Goal: Task Accomplishment & Management: Use online tool/utility

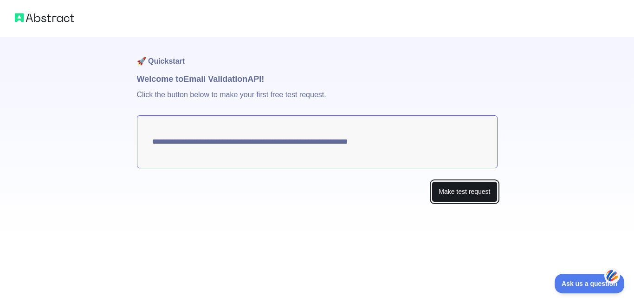
click at [469, 193] on button "Make test request" at bounding box center [464, 191] width 65 height 21
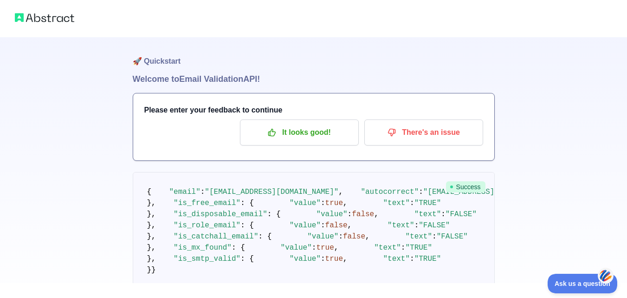
click at [424, 196] on span ""n151698khan@mail.com"" at bounding box center [491, 192] width 134 height 8
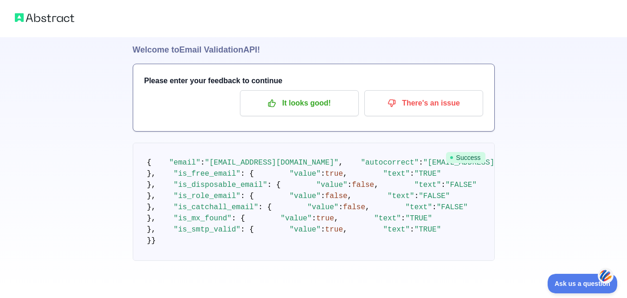
scroll to position [319, 0]
click at [567, 282] on span "Ask us a question" at bounding box center [578, 282] width 70 height 7
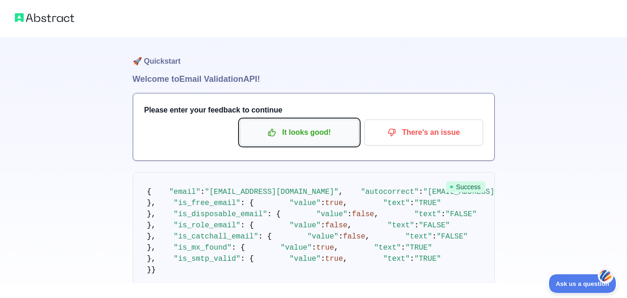
click at [287, 133] on p "It looks good!" at bounding box center [299, 132] width 105 height 16
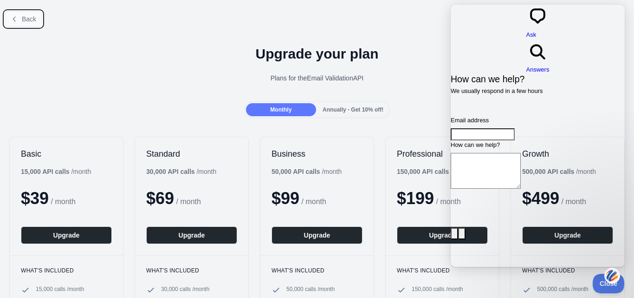
click at [7, 18] on button "Back" at bounding box center [24, 19] width 38 height 16
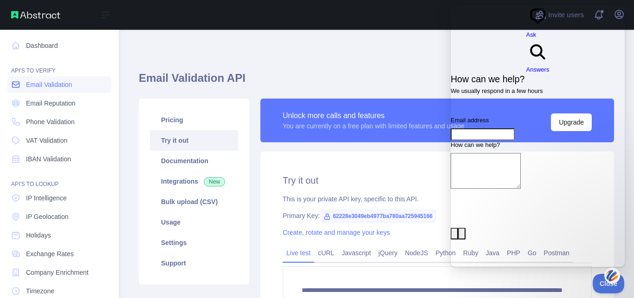
click at [94, 86] on link "Email Validation" at bounding box center [59, 84] width 104 height 17
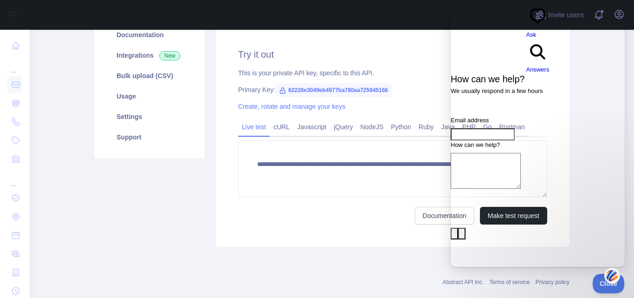
scroll to position [143, 0]
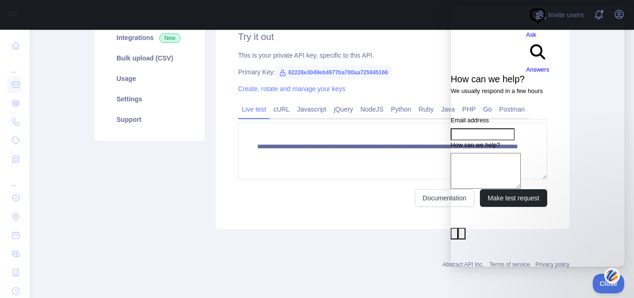
drag, startPoint x: 633, startPoint y: 49, endPoint x: 98, endPoint y: 169, distance: 548.3
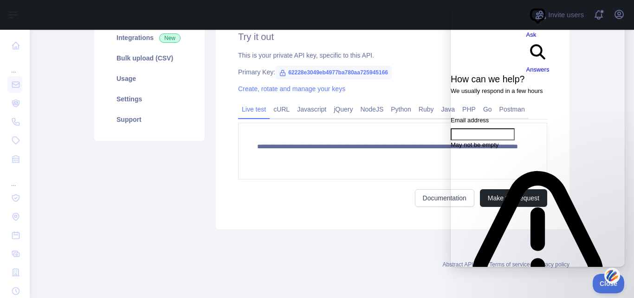
click at [550, 66] on span "Answers" at bounding box center [538, 69] width 23 height 7
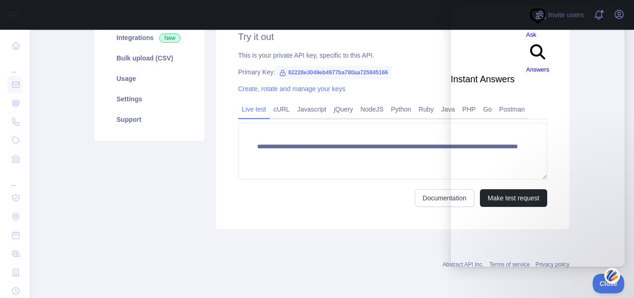
click at [527, 31] on span "Ask" at bounding box center [532, 34] width 10 height 7
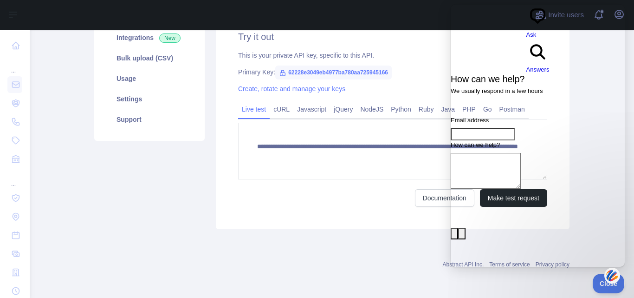
click at [527, 31] on span "Ask" at bounding box center [532, 34] width 10 height 7
click at [466, 228] on button "emoji" at bounding box center [461, 234] width 7 height 12
click at [536, 241] on span "👎" at bounding box center [532, 244] width 7 height 7
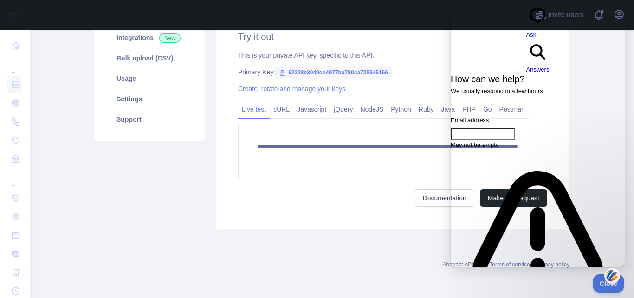
type textarea "**"
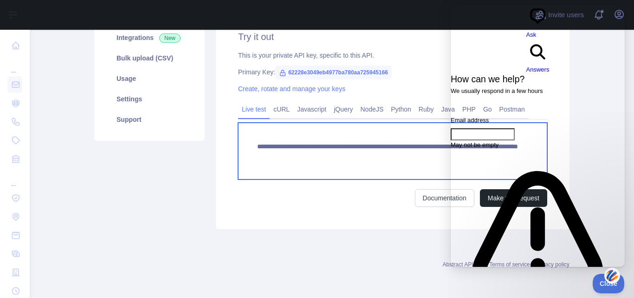
click at [363, 140] on textarea "**********" at bounding box center [392, 151] width 309 height 57
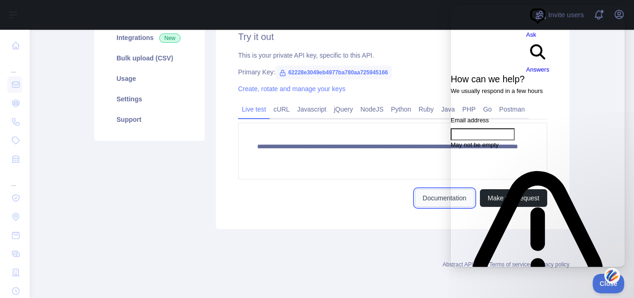
click at [435, 204] on link "Documentation" at bounding box center [444, 198] width 59 height 18
click at [369, 242] on div "Abstract API Inc. Terms of service Privacy policy" at bounding box center [332, 258] width 476 height 33
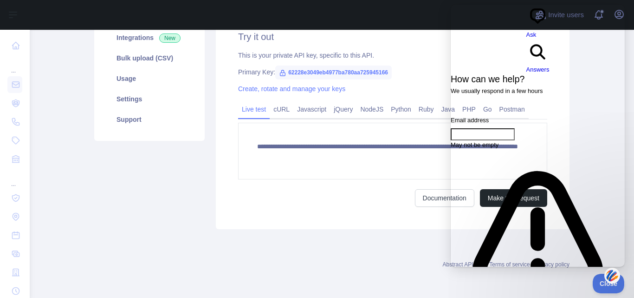
click at [369, 242] on div "Abstract API Inc. Terms of service Privacy policy" at bounding box center [332, 258] width 476 height 33
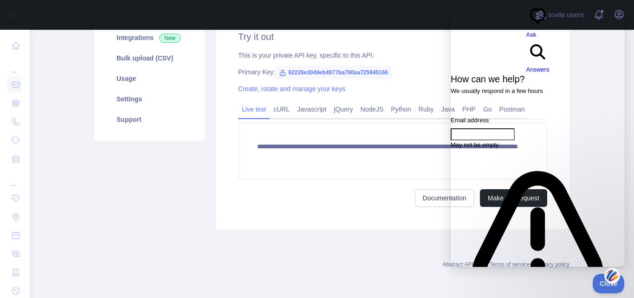
click at [369, 242] on div "Abstract API Inc. Terms of service Privacy policy" at bounding box center [332, 258] width 476 height 33
click at [395, 110] on link "Python" at bounding box center [401, 109] width 28 height 15
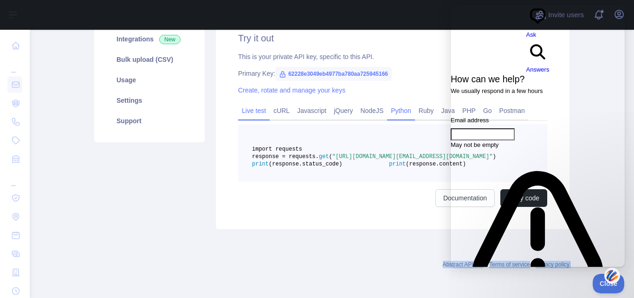
click at [246, 109] on link "Live test" at bounding box center [254, 110] width 32 height 15
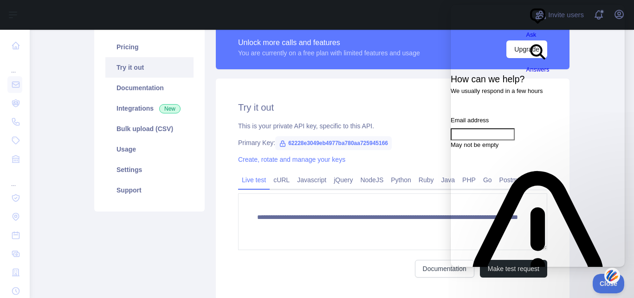
scroll to position [0, 0]
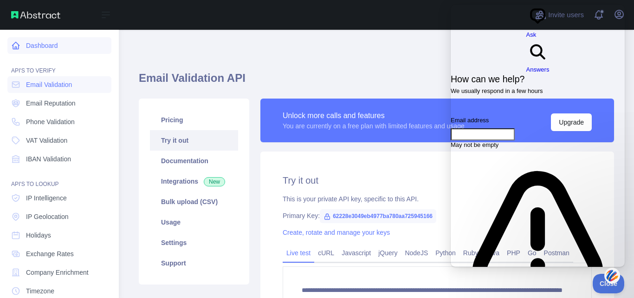
click at [20, 44] on icon at bounding box center [15, 45] width 9 height 9
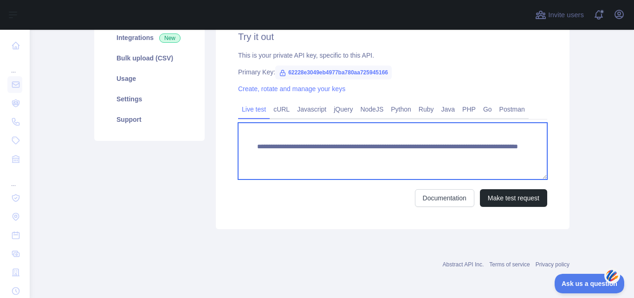
drag, startPoint x: 473, startPoint y: 163, endPoint x: 520, endPoint y: 168, distance: 47.1
click at [520, 168] on textarea "**********" at bounding box center [392, 151] width 309 height 57
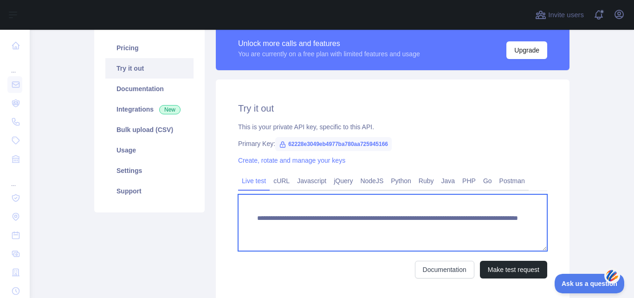
scroll to position [73, 0]
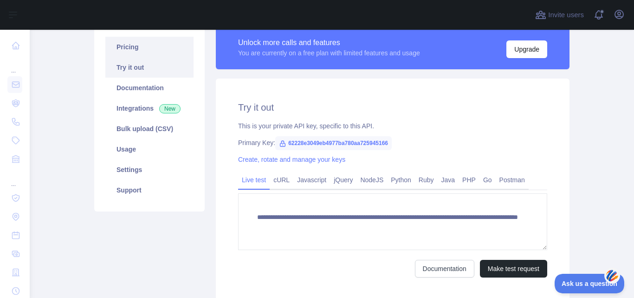
click at [136, 49] on link "Pricing" at bounding box center [149, 47] width 88 height 20
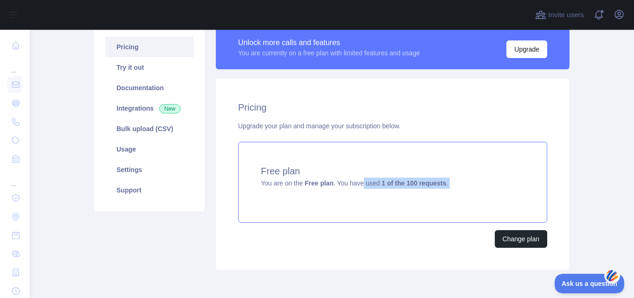
drag, startPoint x: 455, startPoint y: 195, endPoint x: 358, endPoint y: 182, distance: 97.9
click at [358, 182] on div "Free plan You are on the Free plan . You have used 1 of the 100 requests ." at bounding box center [392, 182] width 309 height 81
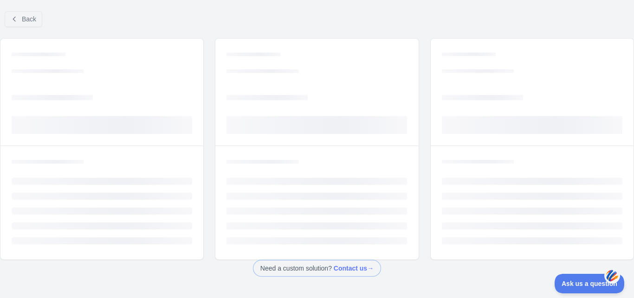
scroll to position [55, 0]
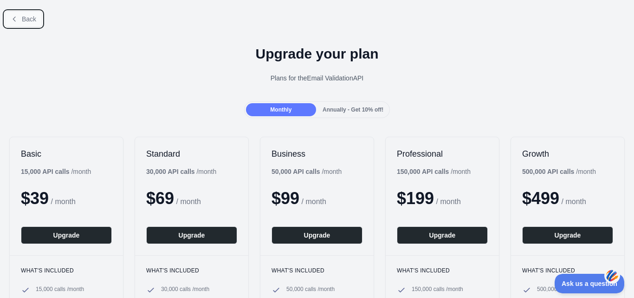
click at [27, 25] on button "Back" at bounding box center [24, 19] width 38 height 16
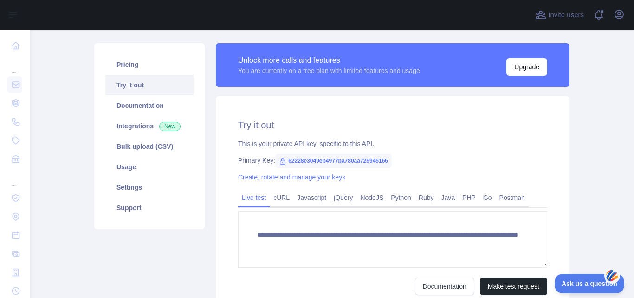
click at [155, 82] on link "Try it out" at bounding box center [149, 85] width 88 height 20
click at [145, 104] on link "Documentation" at bounding box center [149, 105] width 88 height 20
click at [154, 145] on link "Bulk upload (CSV)" at bounding box center [149, 146] width 88 height 20
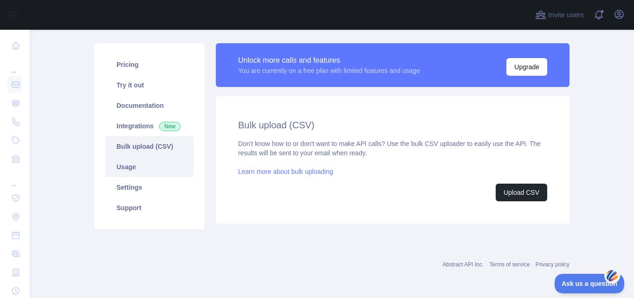
click at [152, 166] on link "Usage" at bounding box center [149, 166] width 88 height 20
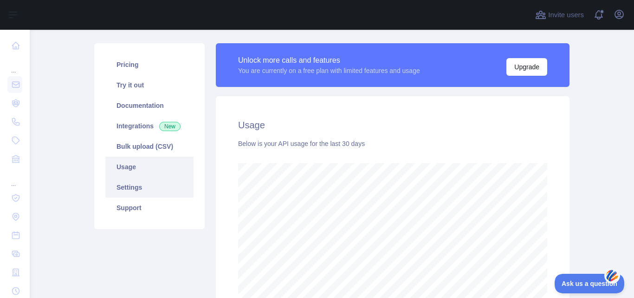
scroll to position [268, 598]
click at [146, 189] on link "Settings" at bounding box center [149, 187] width 88 height 20
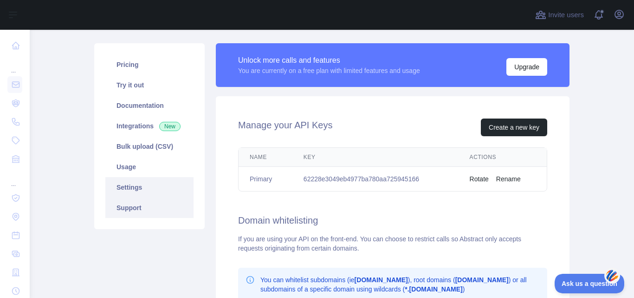
click at [146, 209] on link "Support" at bounding box center [149, 207] width 88 height 20
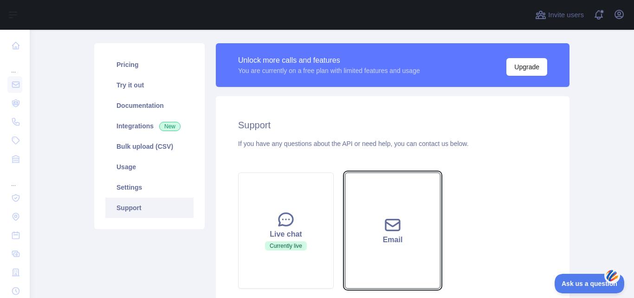
click at [390, 235] on div "Email" at bounding box center [393, 239] width 72 height 11
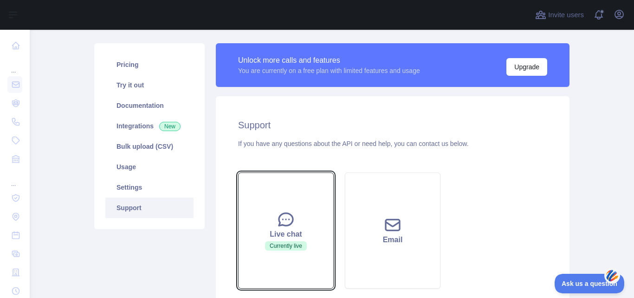
click at [284, 226] on icon at bounding box center [286, 219] width 19 height 19
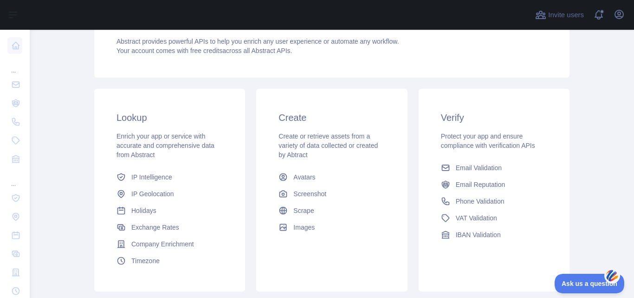
scroll to position [116, 0]
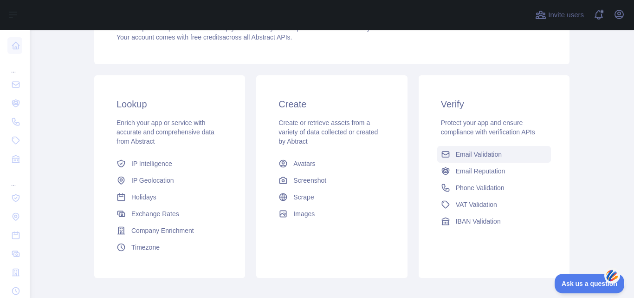
click at [476, 160] on link "Email Validation" at bounding box center [494, 154] width 114 height 17
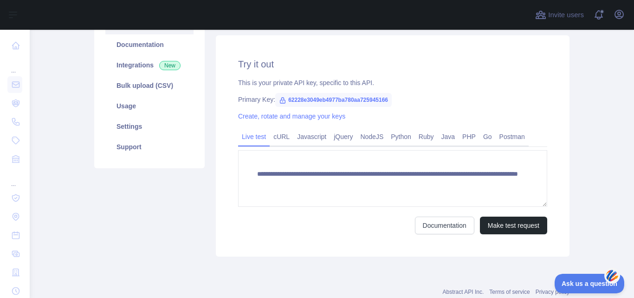
scroll to position [116, 0]
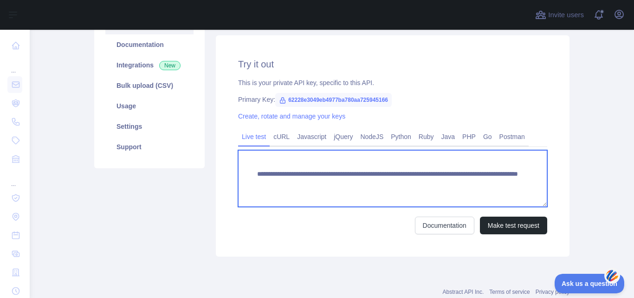
drag, startPoint x: 492, startPoint y: 190, endPoint x: 251, endPoint y: 120, distance: 251.3
click at [251, 120] on div "**********" at bounding box center [393, 145] width 354 height 221
paste textarea
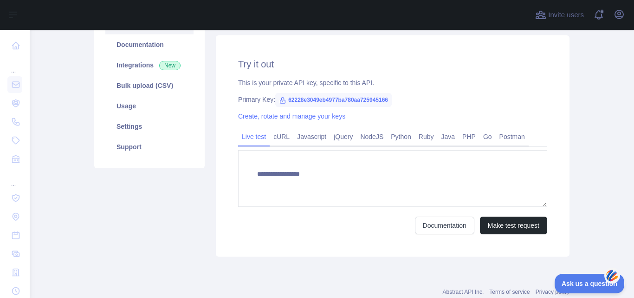
click at [371, 226] on div "Documentation Make test request" at bounding box center [392, 225] width 309 height 18
click at [498, 229] on button "Make test request" at bounding box center [513, 225] width 67 height 18
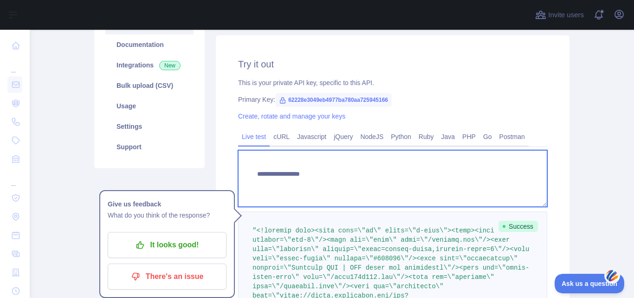
drag, startPoint x: 383, startPoint y: 179, endPoint x: 181, endPoint y: 181, distance: 201.5
click at [181, 181] on div "**********" at bounding box center [332, 297] width 487 height 641
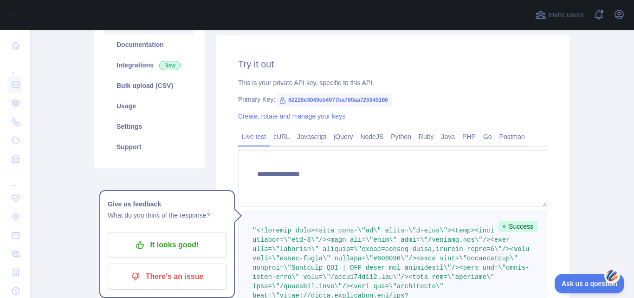
click at [128, 179] on div "Pricing Try it out Documentation Integrations New Bulk upload (CSV) Usage Setti…" at bounding box center [150, 297] width 122 height 630
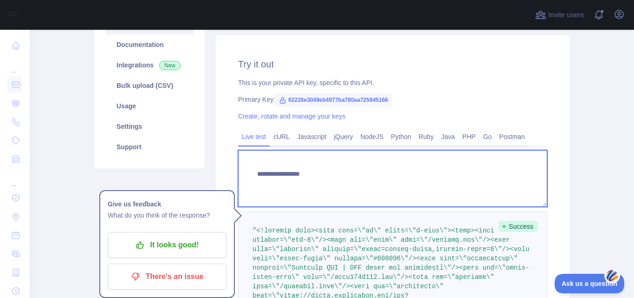
drag, startPoint x: 348, startPoint y: 181, endPoint x: 150, endPoint y: 169, distance: 198.2
click at [150, 169] on div "**********" at bounding box center [332, 297] width 487 height 641
paste textarea "****"
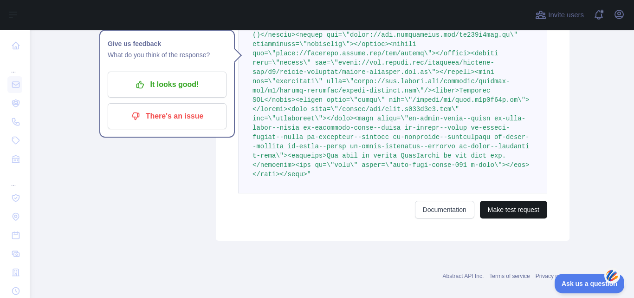
type textarea "**********"
click at [495, 201] on button "Make test request" at bounding box center [513, 210] width 67 height 18
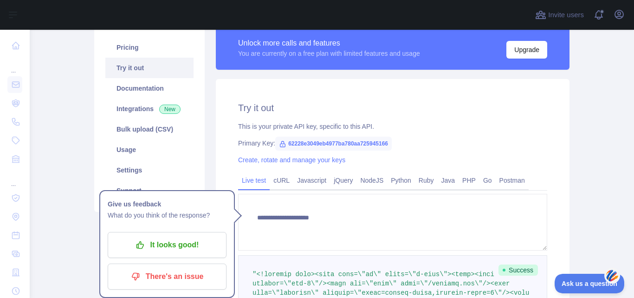
scroll to position [173, 0]
